Goal: Check status

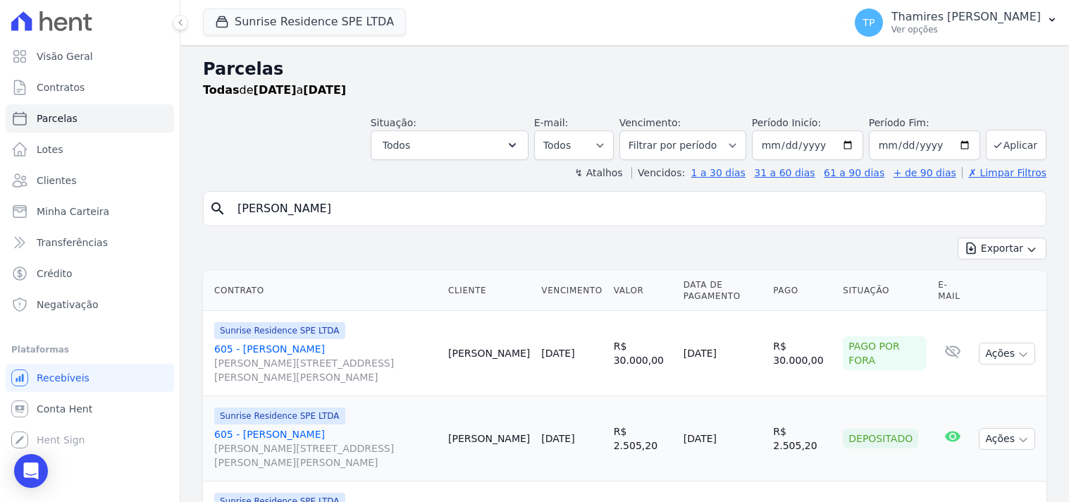
select select
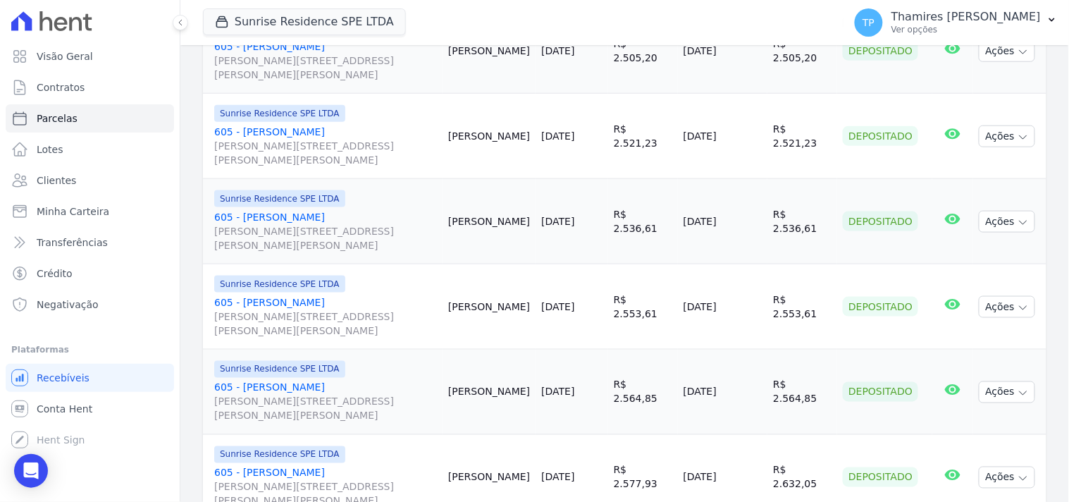
scroll to position [114, 0]
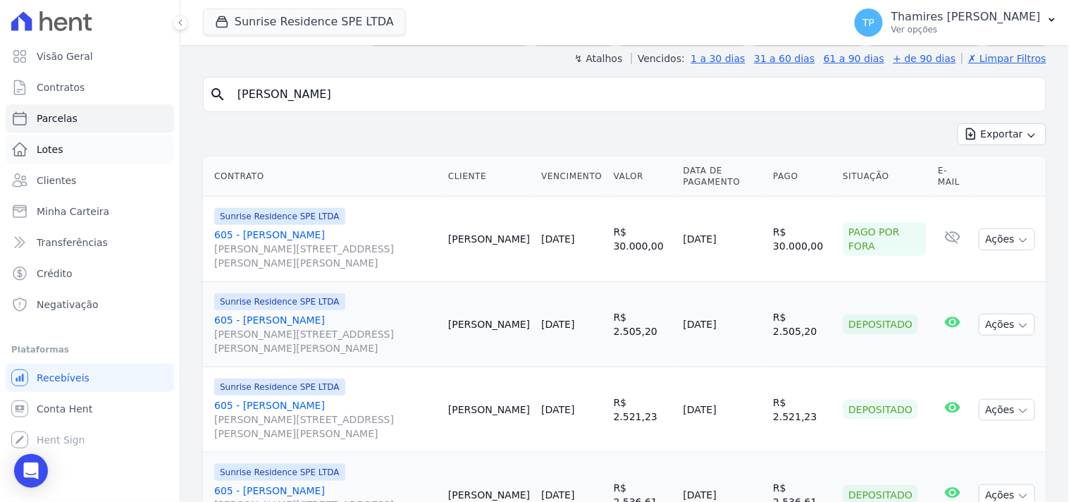
drag, startPoint x: 327, startPoint y: 107, endPoint x: 116, endPoint y: 144, distance: 214.0
click at [116, 144] on div "Visão Geral Contratos [GEOGRAPHIC_DATA] Lotes Clientes Minha Carteira Transferê…" at bounding box center [534, 251] width 1069 height 502
type input "claudinei"
select select
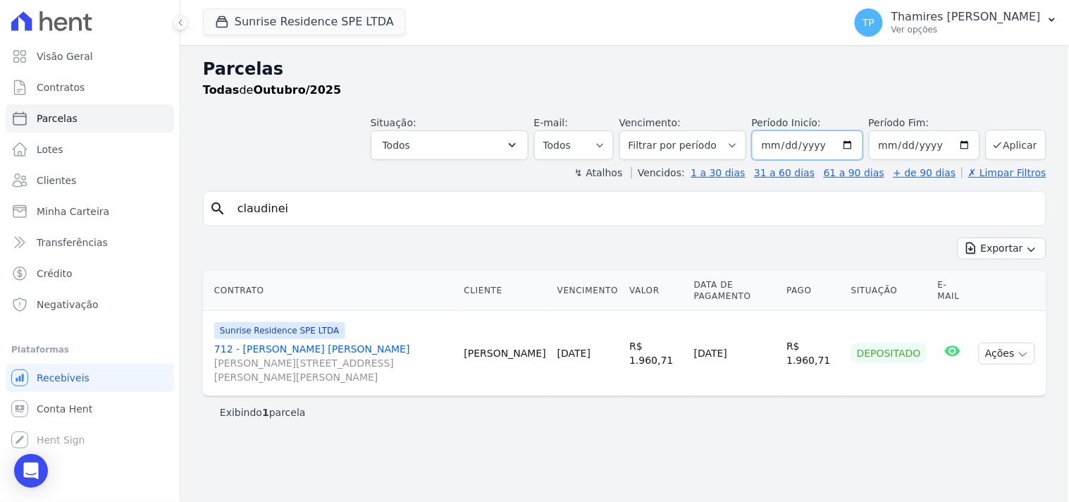
click at [778, 147] on input "[DATE]" at bounding box center [807, 145] width 111 height 30
type input "[DATE]"
click at [996, 132] on button "Aplicar" at bounding box center [1016, 145] width 61 height 30
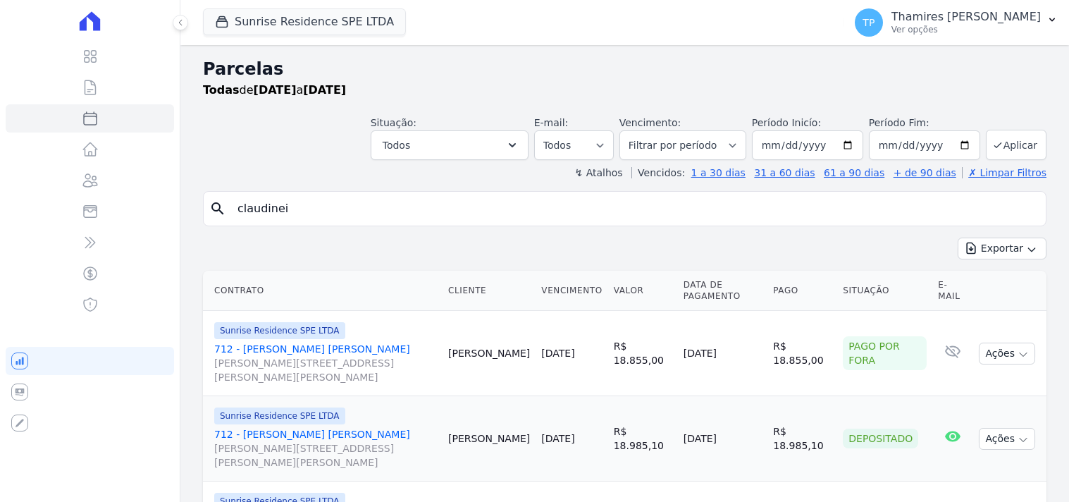
select select
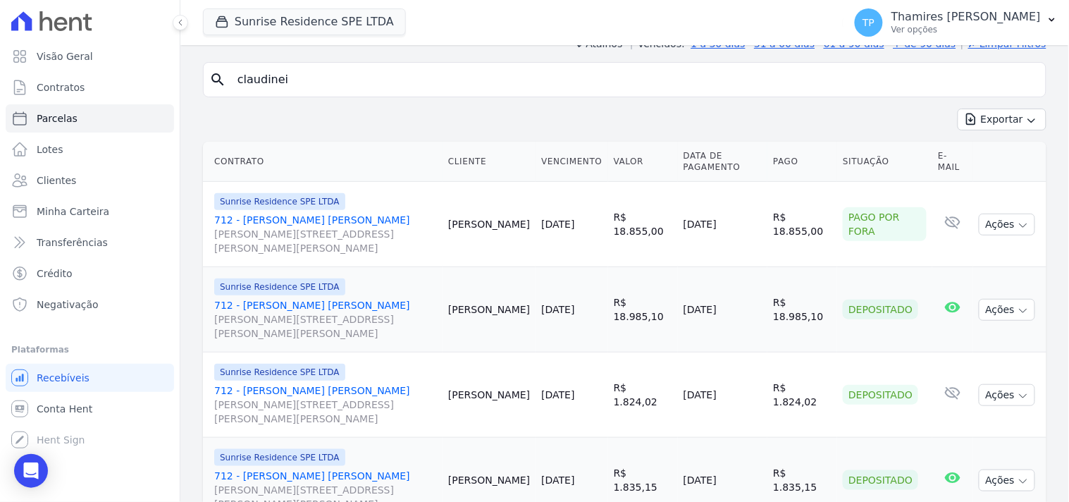
scroll to position [156, 0]
